Goal: Information Seeking & Learning: Learn about a topic

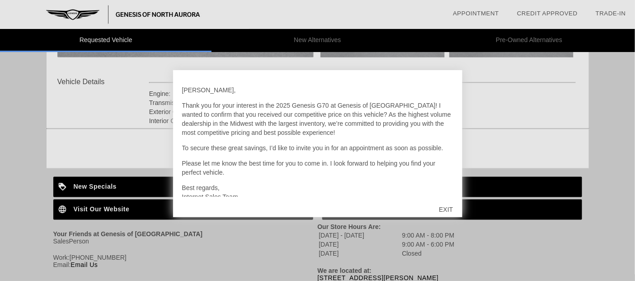
scroll to position [341, 0]
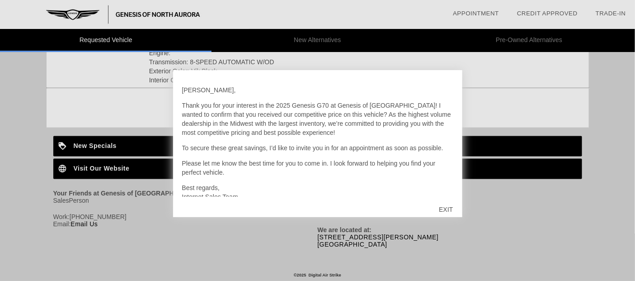
click at [441, 208] on div "EXIT" at bounding box center [446, 209] width 32 height 27
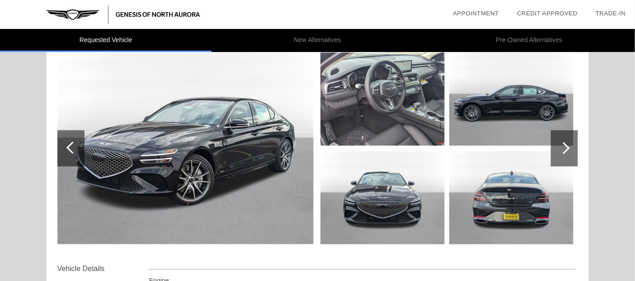
scroll to position [0, 0]
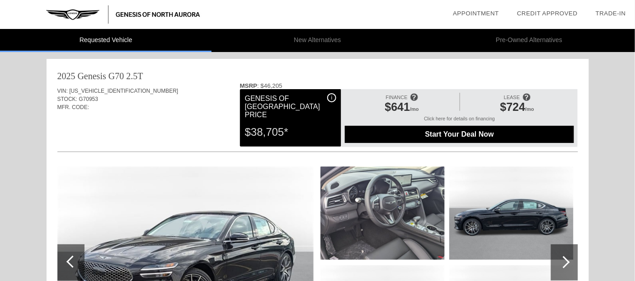
click at [332, 96] on span "i" at bounding box center [331, 97] width 1 height 6
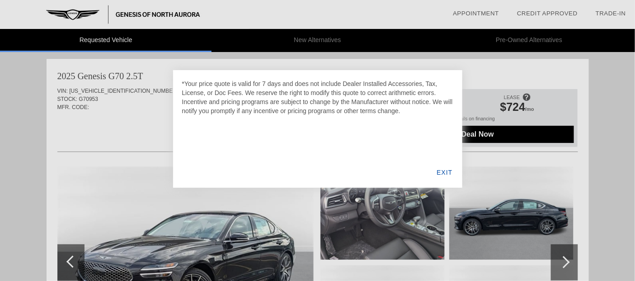
click at [448, 170] on div "EXIT" at bounding box center [444, 172] width 35 height 31
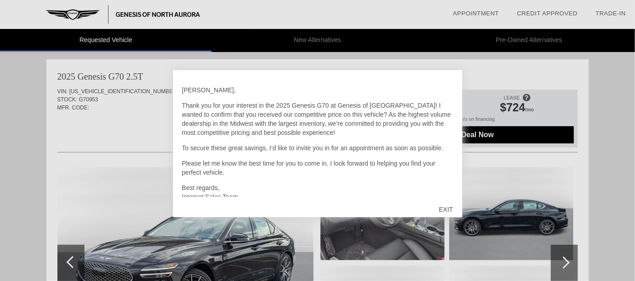
click at [444, 206] on div "EXIT" at bounding box center [446, 209] width 32 height 27
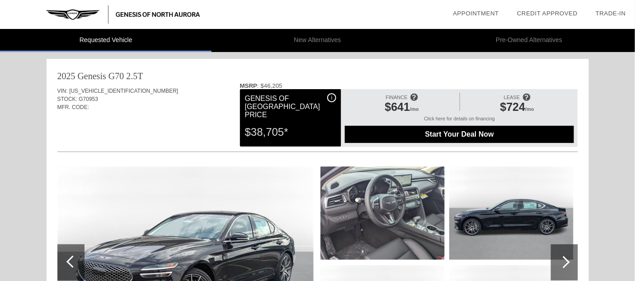
click at [330, 98] on div "i" at bounding box center [331, 97] width 9 height 9
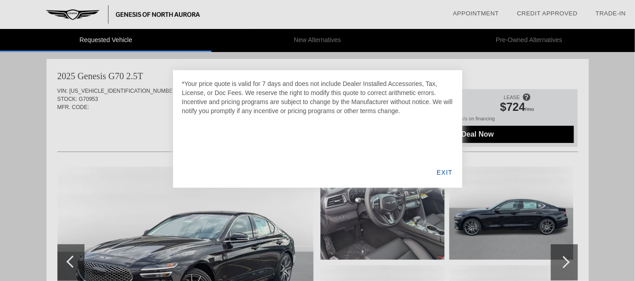
click at [446, 169] on div "EXIT" at bounding box center [444, 172] width 35 height 31
